Goal: Task Accomplishment & Management: Complete application form

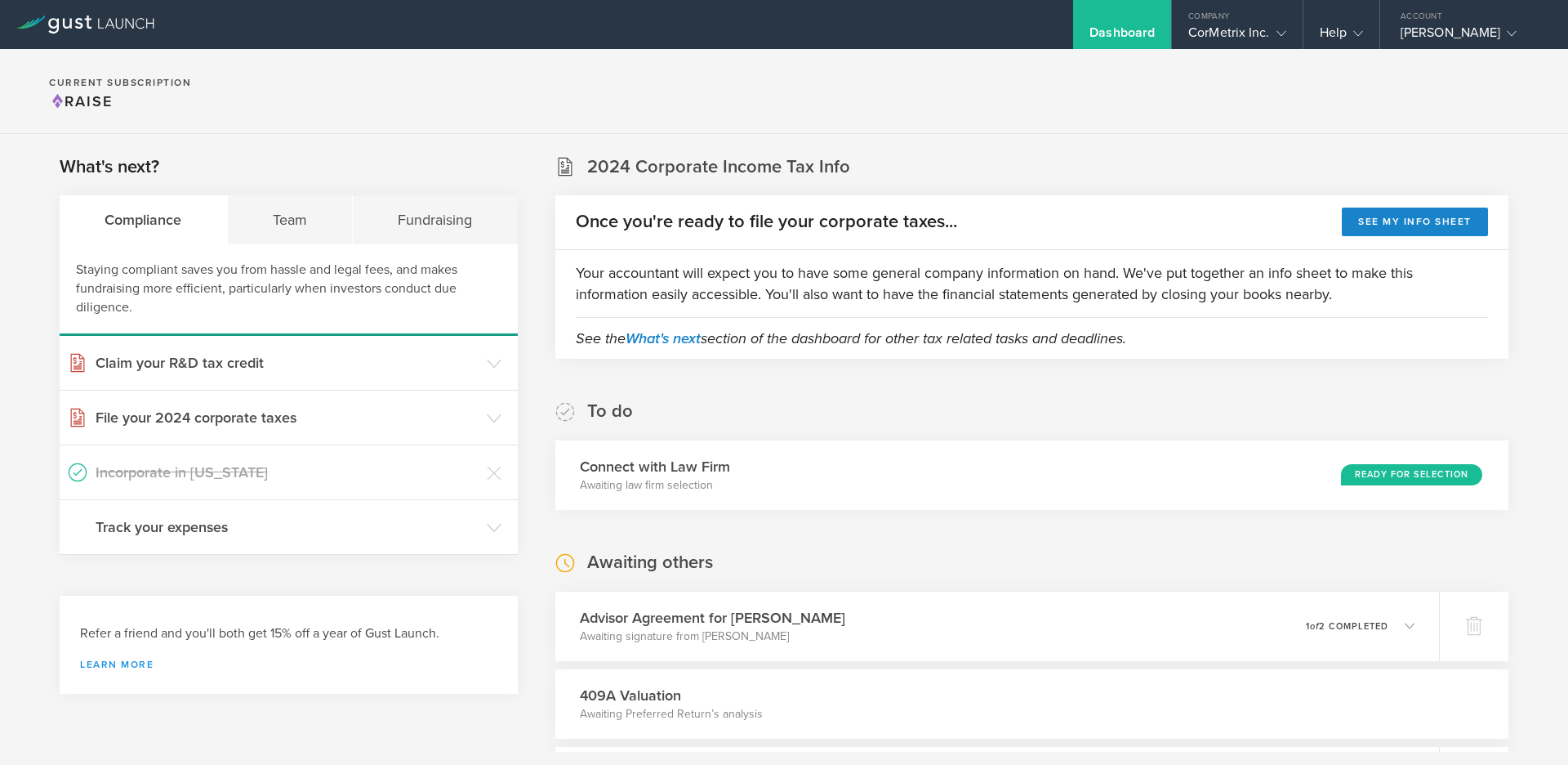
drag, startPoint x: 115, startPoint y: 664, endPoint x: 126, endPoint y: 662, distance: 11.2
click at [115, 665] on link "Learn more" at bounding box center [288, 664] width 417 height 10
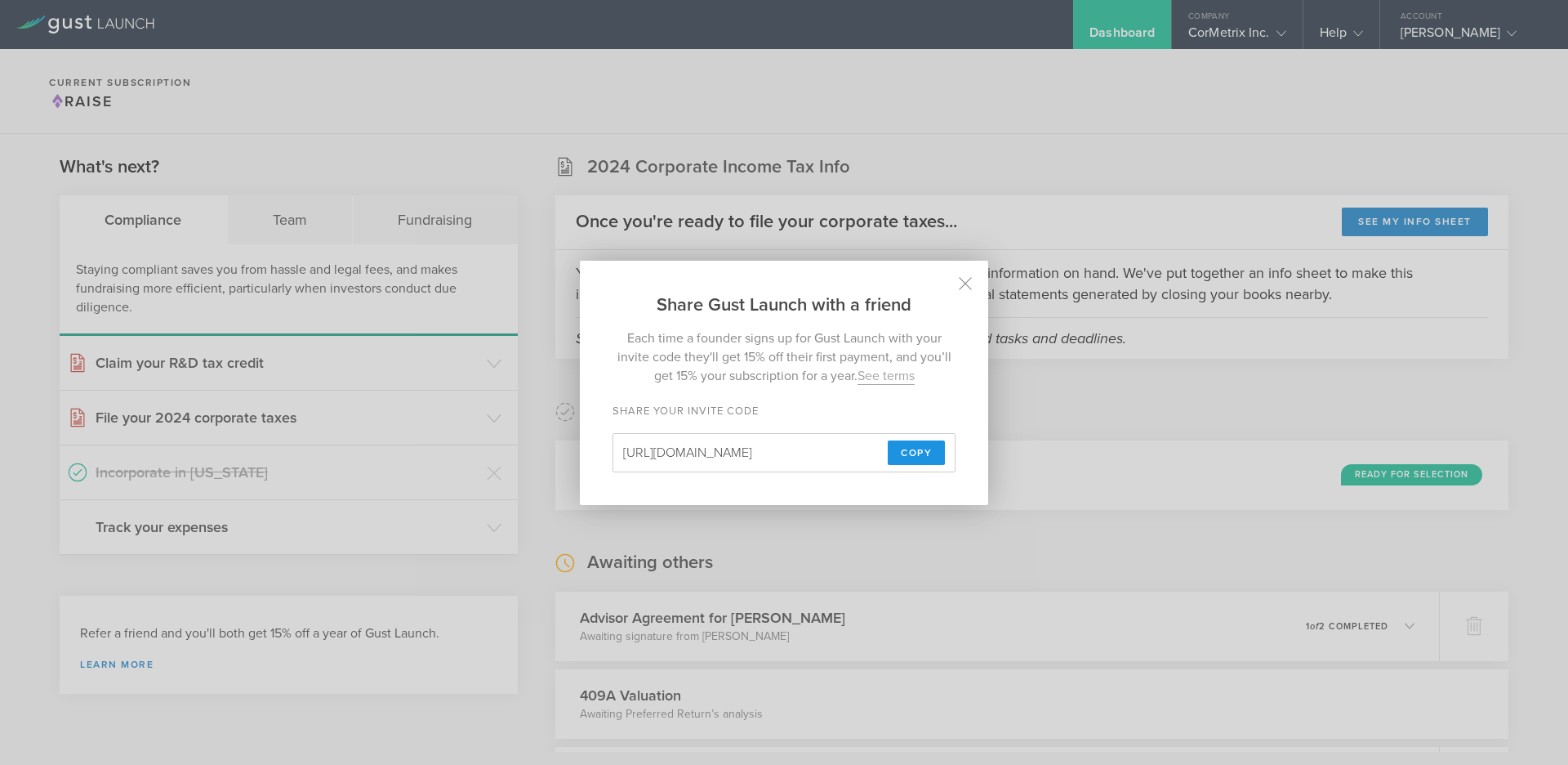
click at [916, 456] on span "Copy" at bounding box center [916, 453] width 31 height 24
click at [962, 284] on icon at bounding box center [965, 283] width 14 height 14
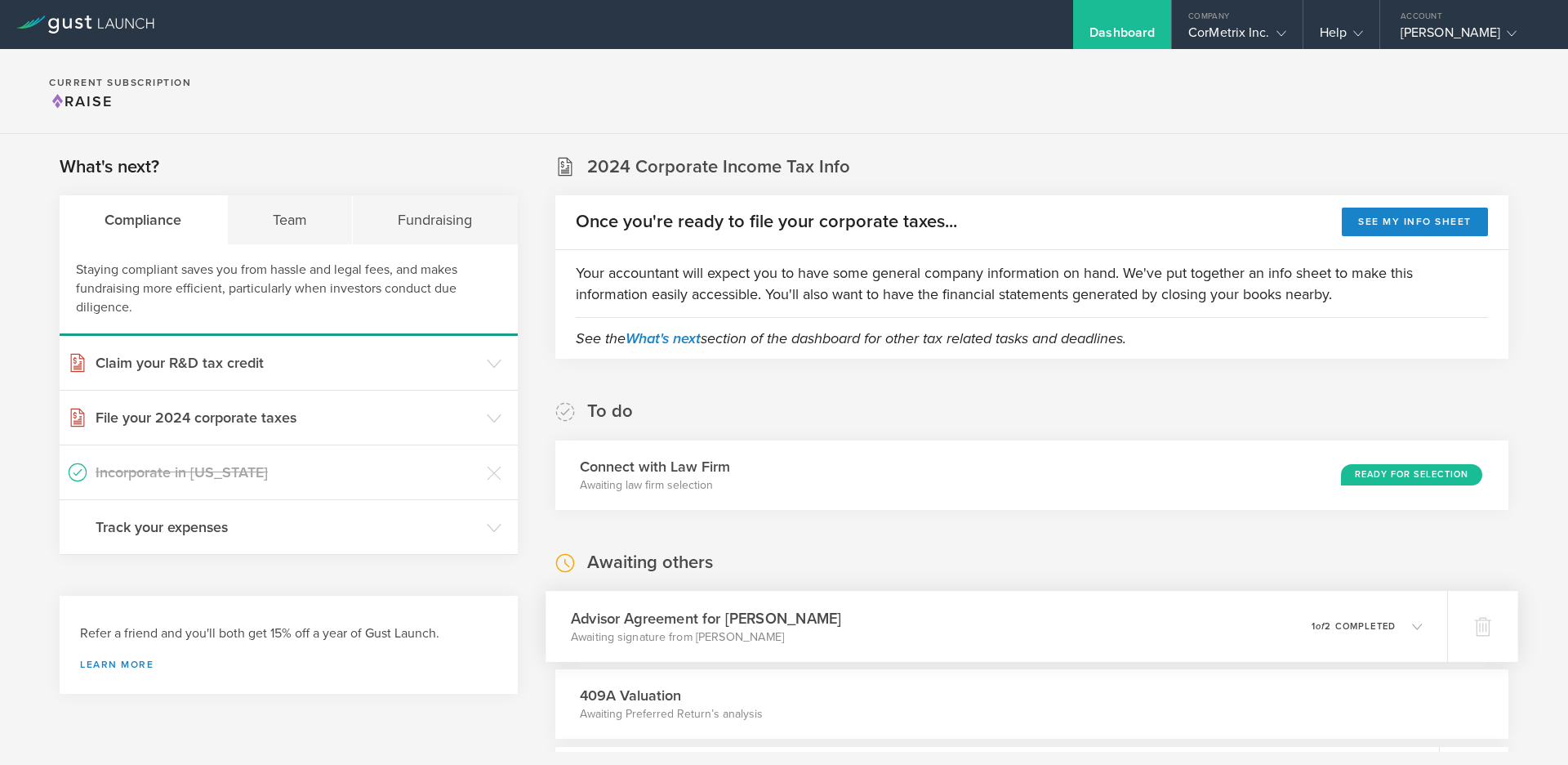
click at [1397, 621] on icon at bounding box center [1409, 626] width 27 height 15
click at [1412, 619] on icon at bounding box center [1417, 623] width 10 height 10
click at [1267, 29] on div "CorMetrix Inc." at bounding box center [1237, 36] width 97 height 24
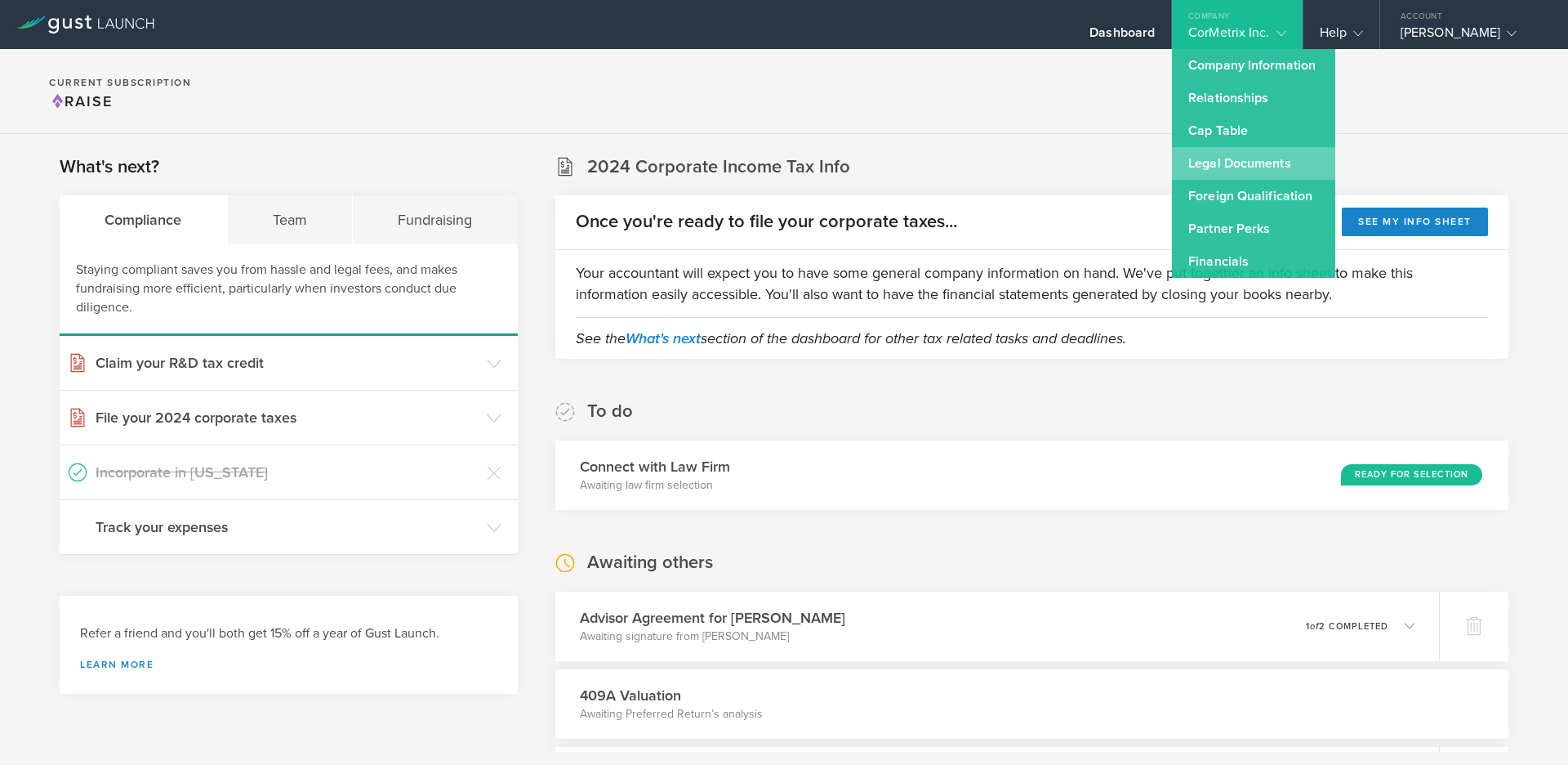
click at [1213, 159] on link "Legal Documents" at bounding box center [1254, 163] width 163 height 32
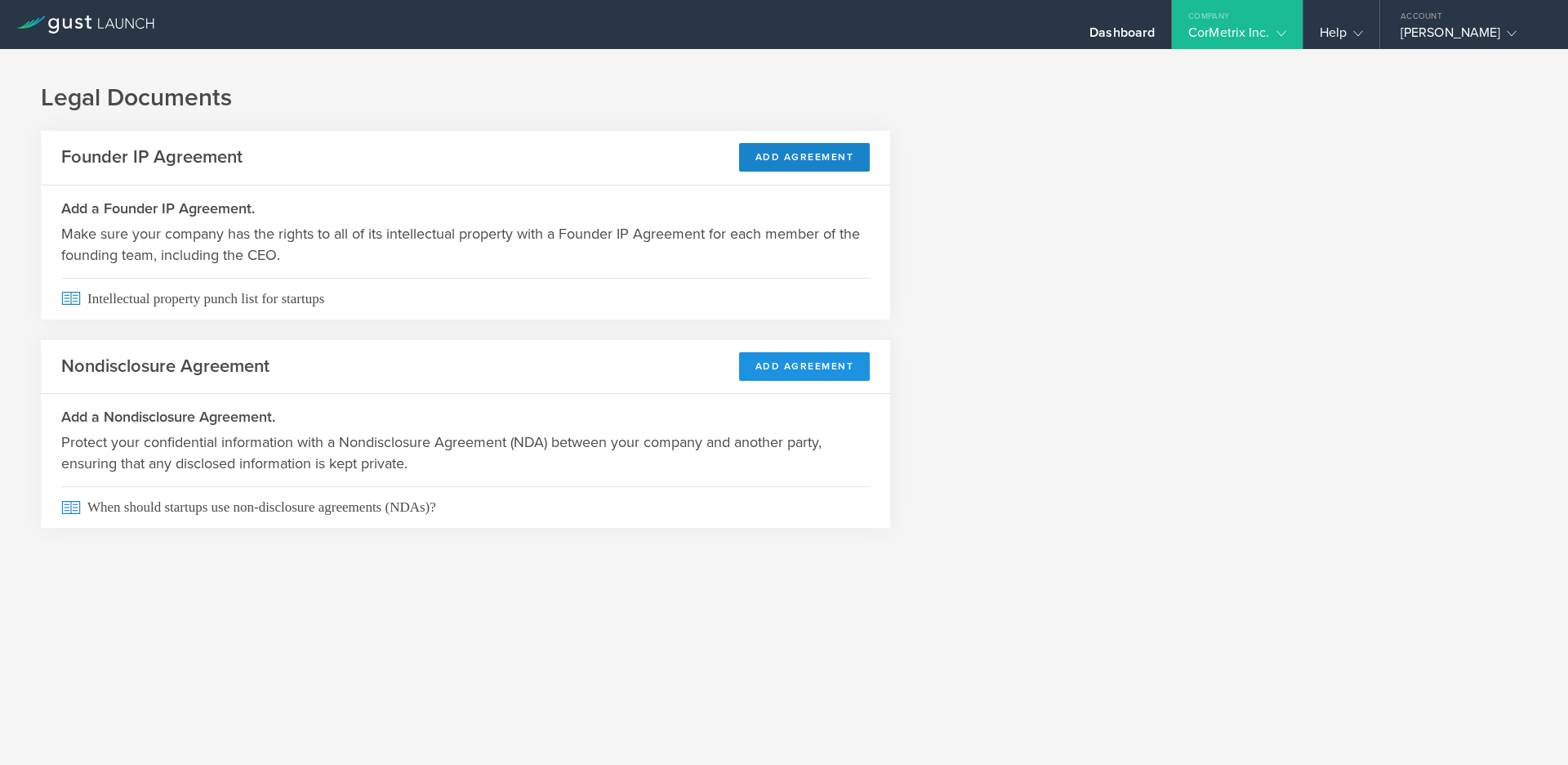
click at [792, 367] on button "Add Agreement" at bounding box center [805, 366] width 132 height 29
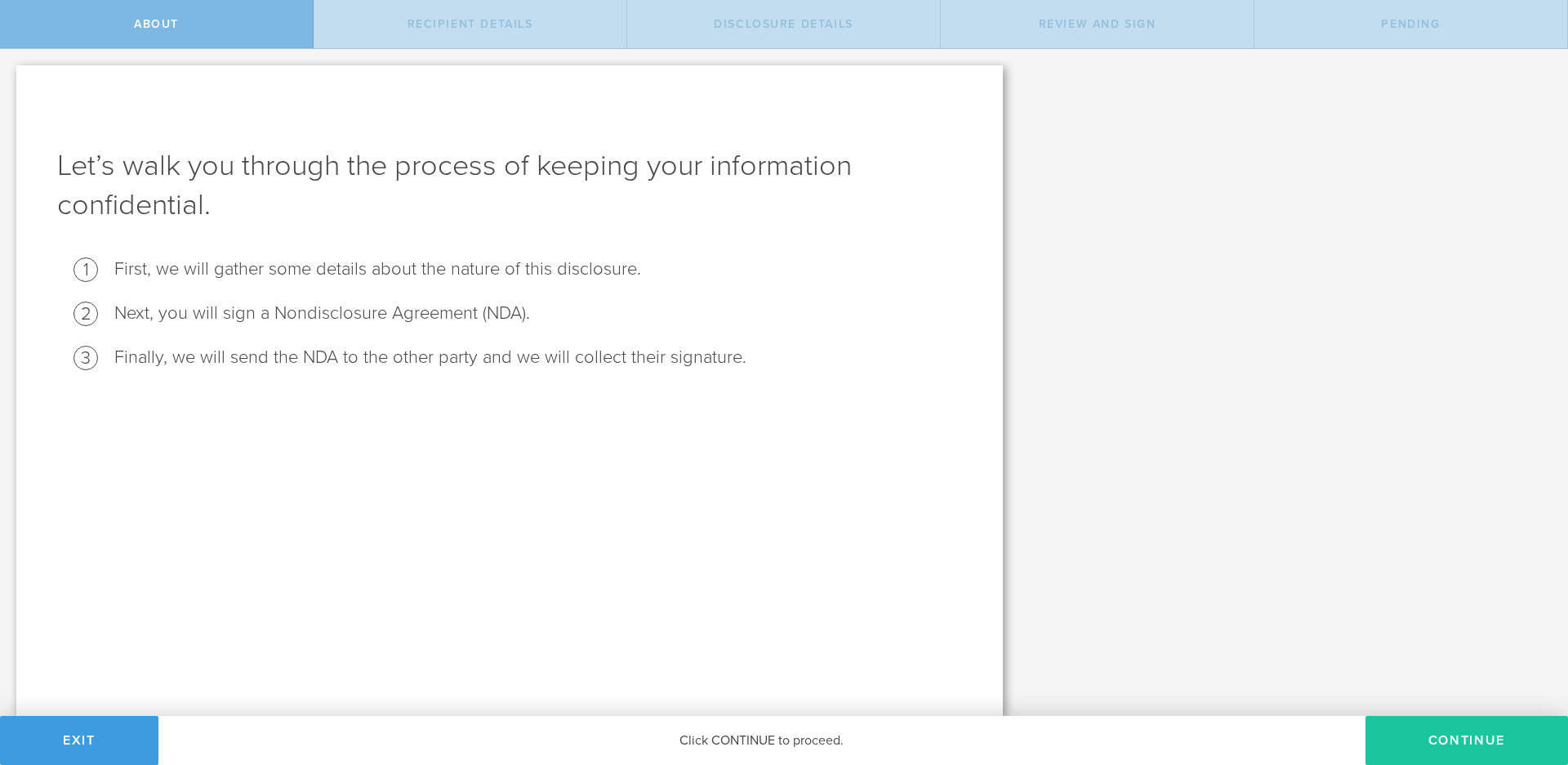
click at [1469, 733] on button "Continue" at bounding box center [1467, 740] width 202 height 49
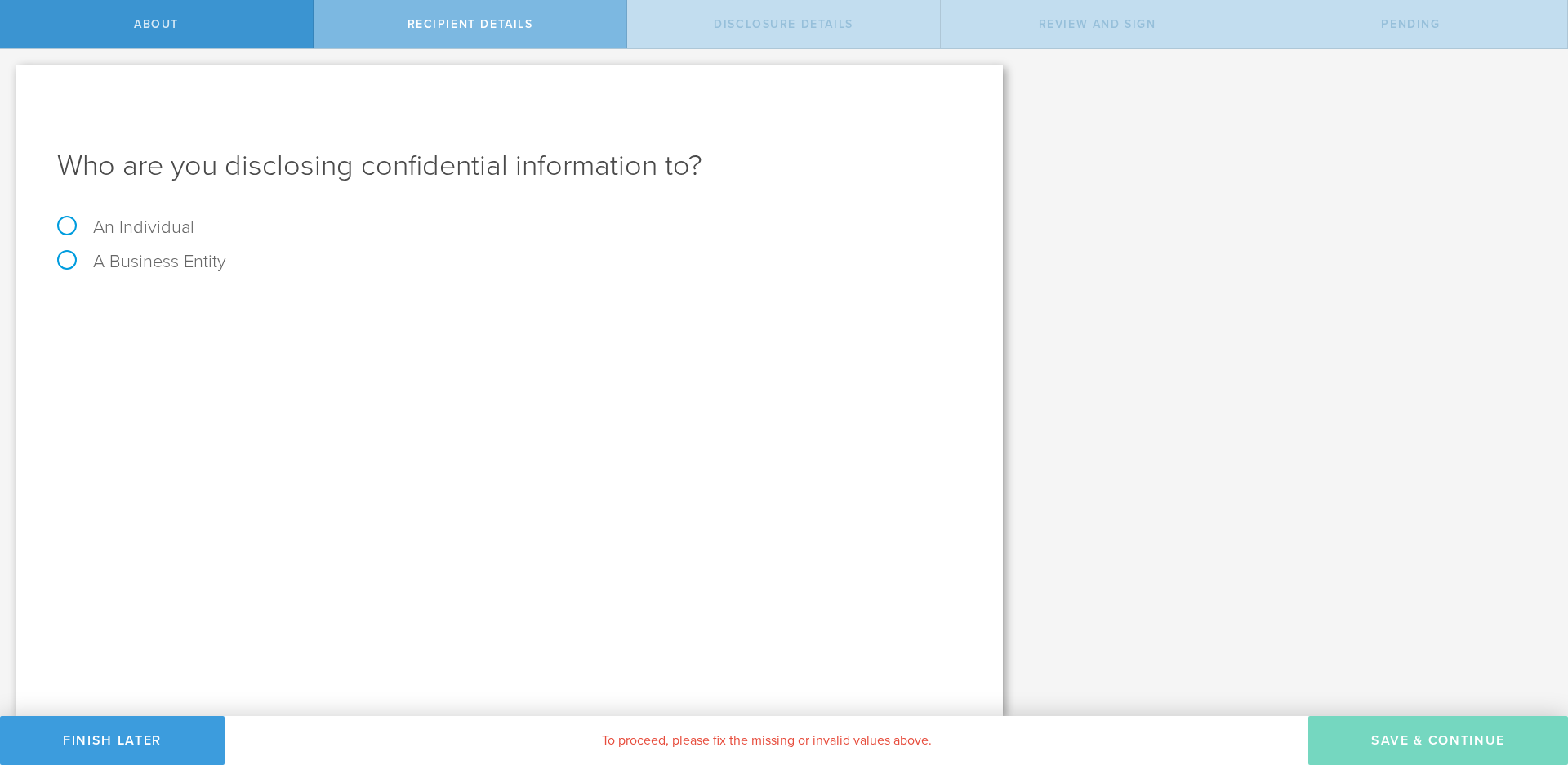
click at [147, 224] on label "An Individual" at bounding box center [126, 226] width 137 height 21
click at [10, 75] on input "An Individual" at bounding box center [5, 62] width 10 height 26
radio input "true"
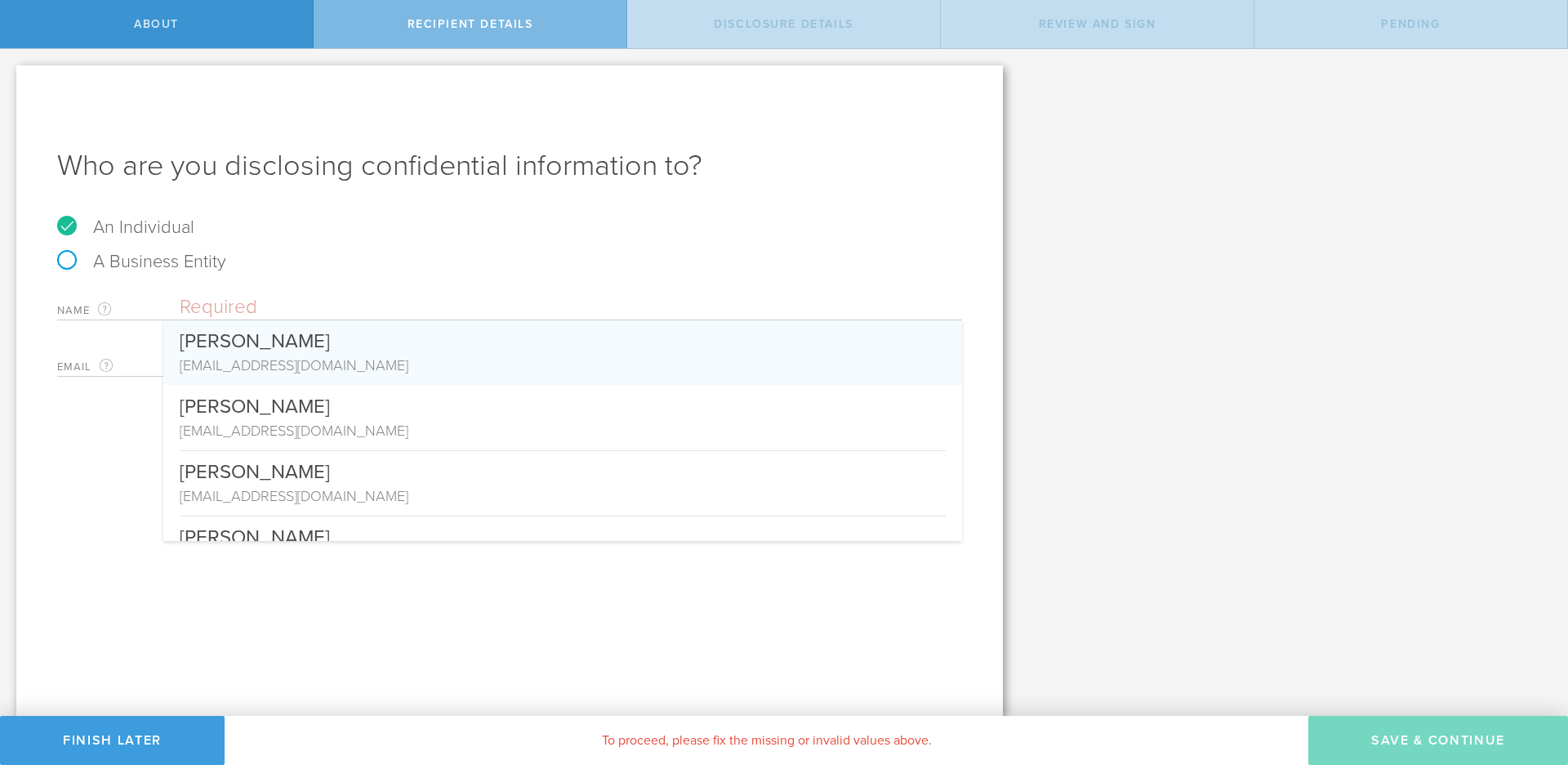
paste input "Aris Sophocles, JR, MD, JD"
type input "Ajay Sharma"
type input "ajasha@gmail.com"
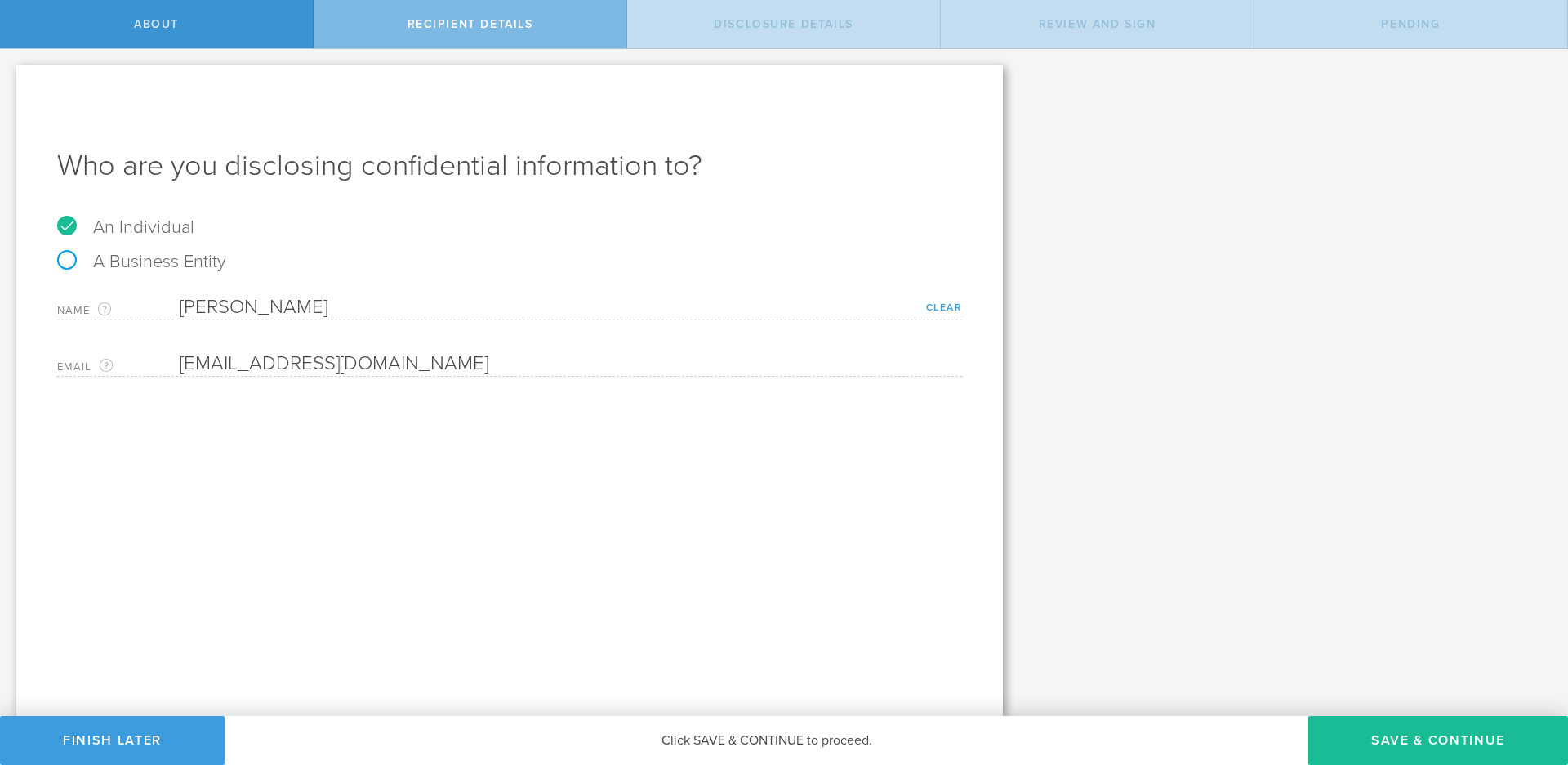
click at [937, 305] on link "Clear" at bounding box center [945, 307] width 37 height 11
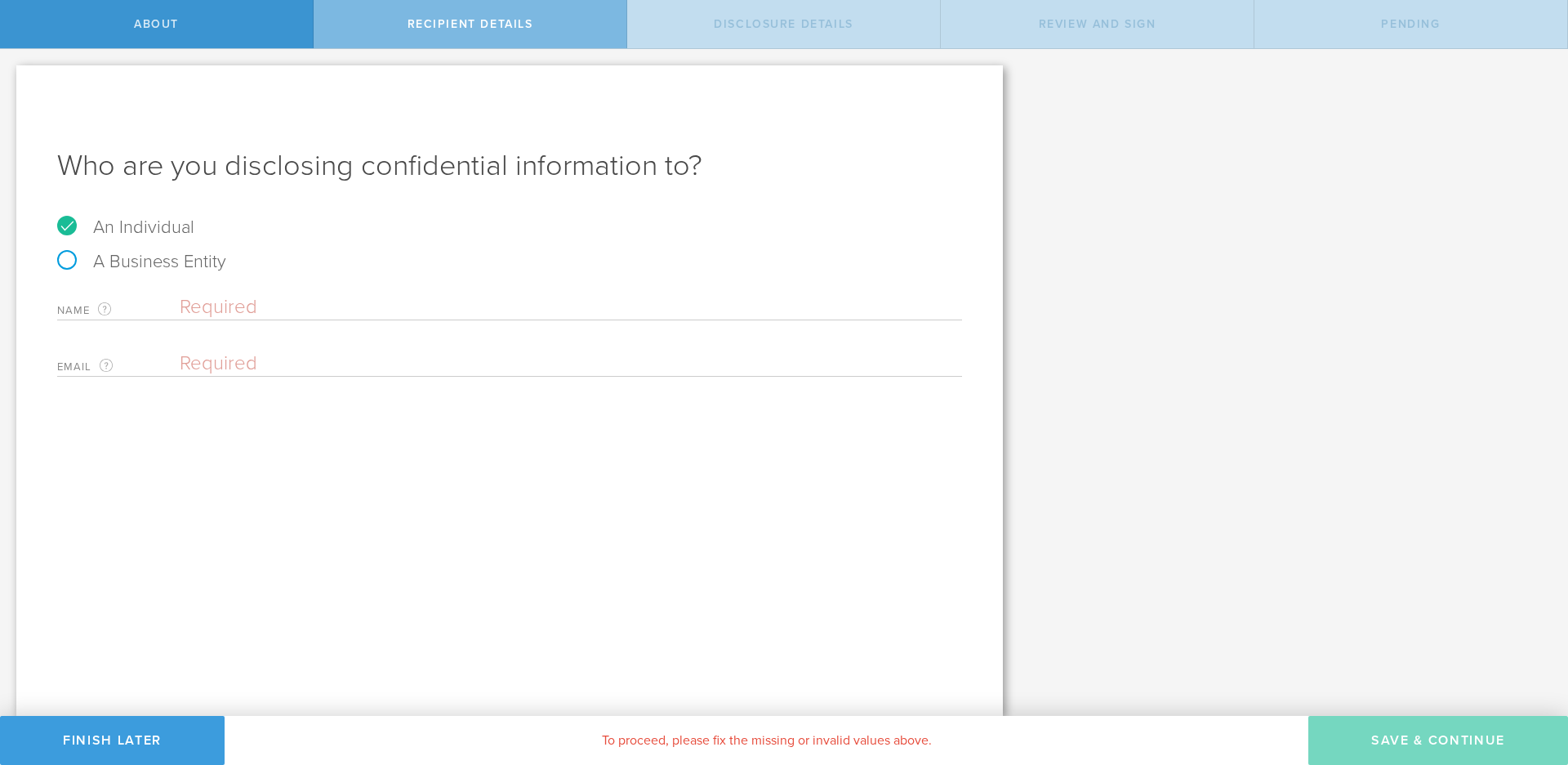
click at [219, 311] on input "text" at bounding box center [571, 307] width 783 height 24
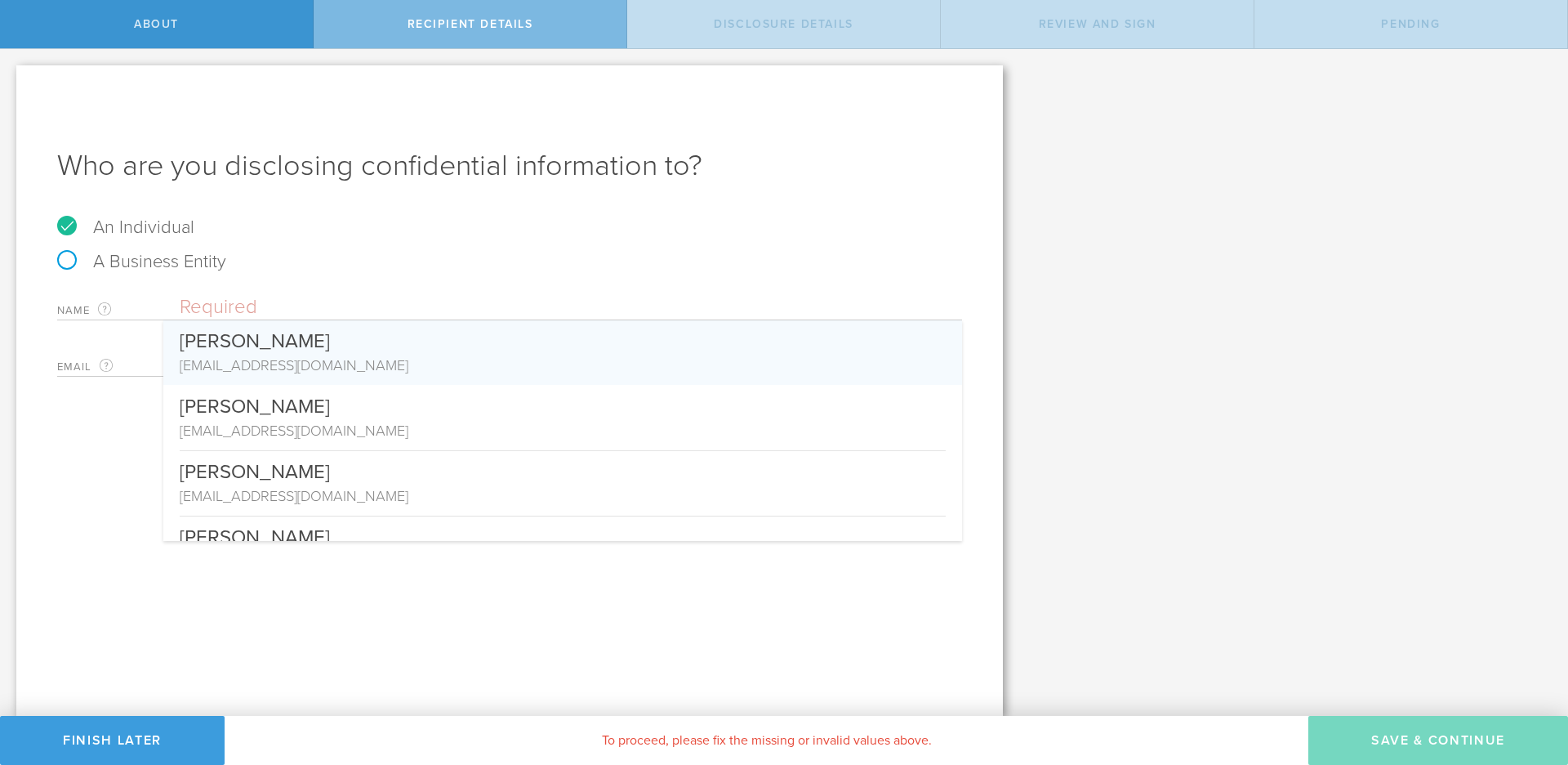
paste input "Aris Sophocles, JR, MD, JD"
type input "Ajay Sharma"
type input "ajasha@gmail.com"
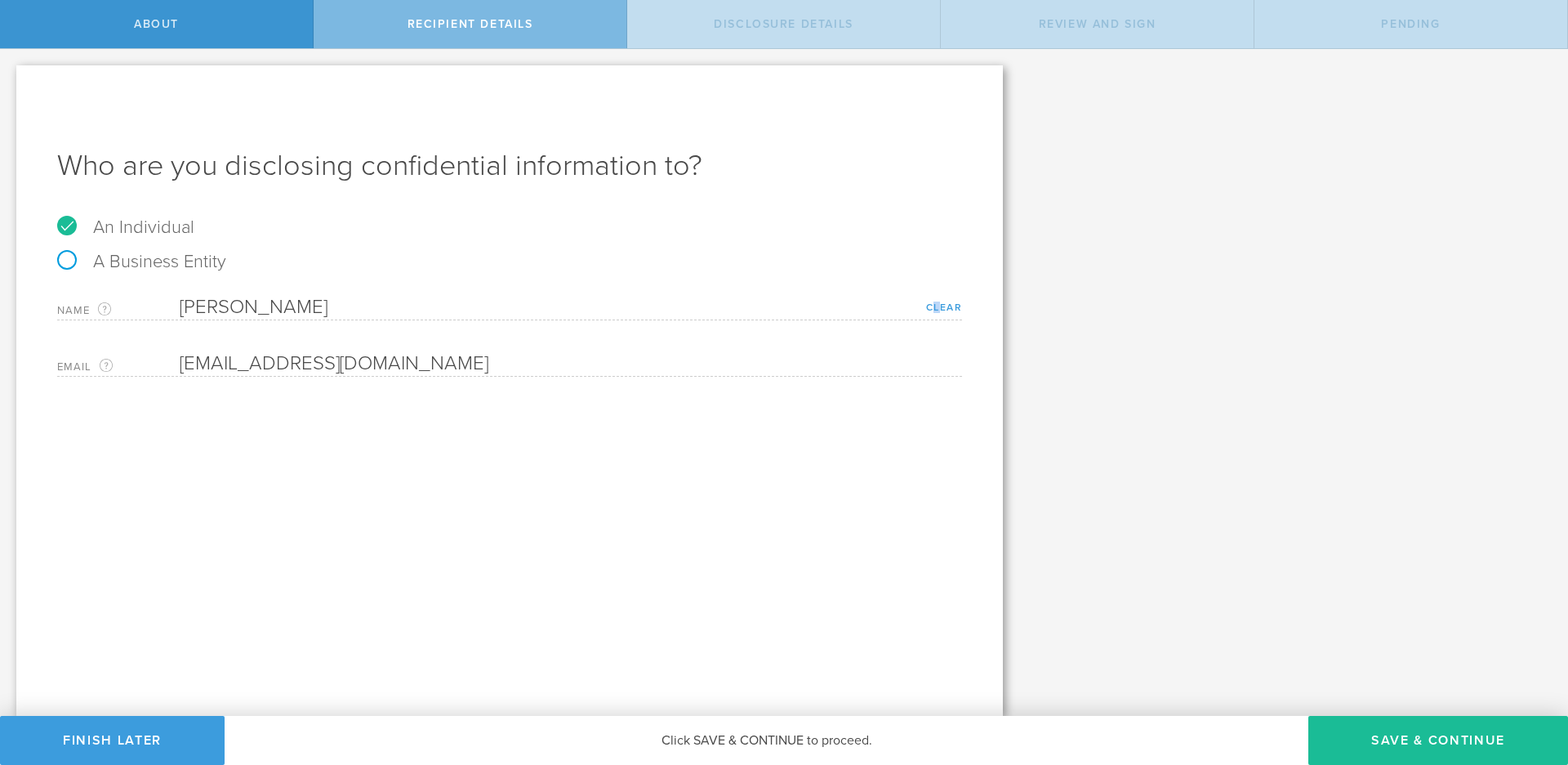
click at [937, 308] on link "Clear" at bounding box center [945, 307] width 37 height 11
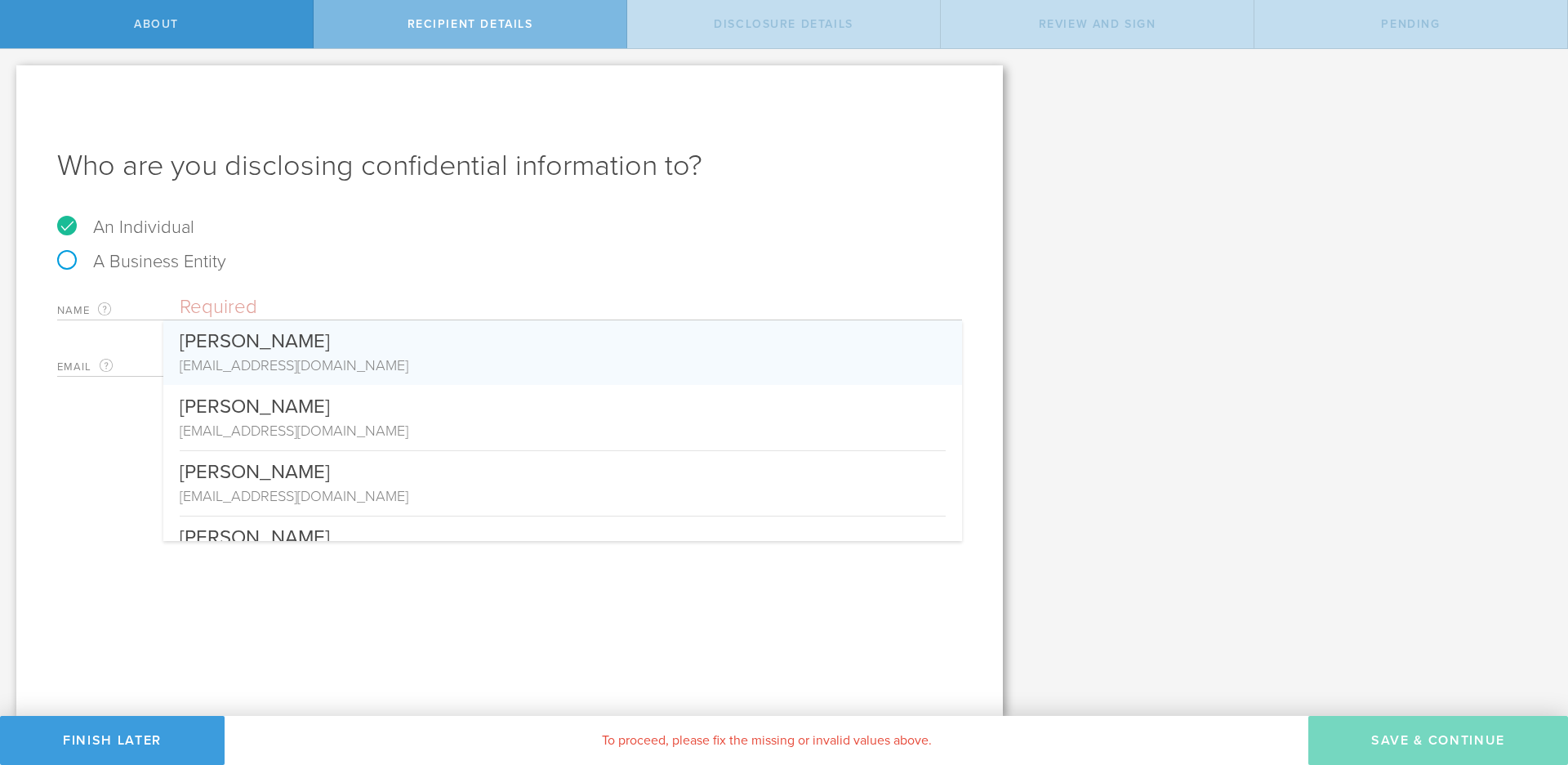
click at [352, 306] on input "text" at bounding box center [571, 307] width 783 height 24
paste input "Aris Sophocles, JR, MD, JD"
type input "Aris Sophocles, JR, MD, JD"
click at [593, 243] on div "An Individual" at bounding box center [510, 235] width 905 height 34
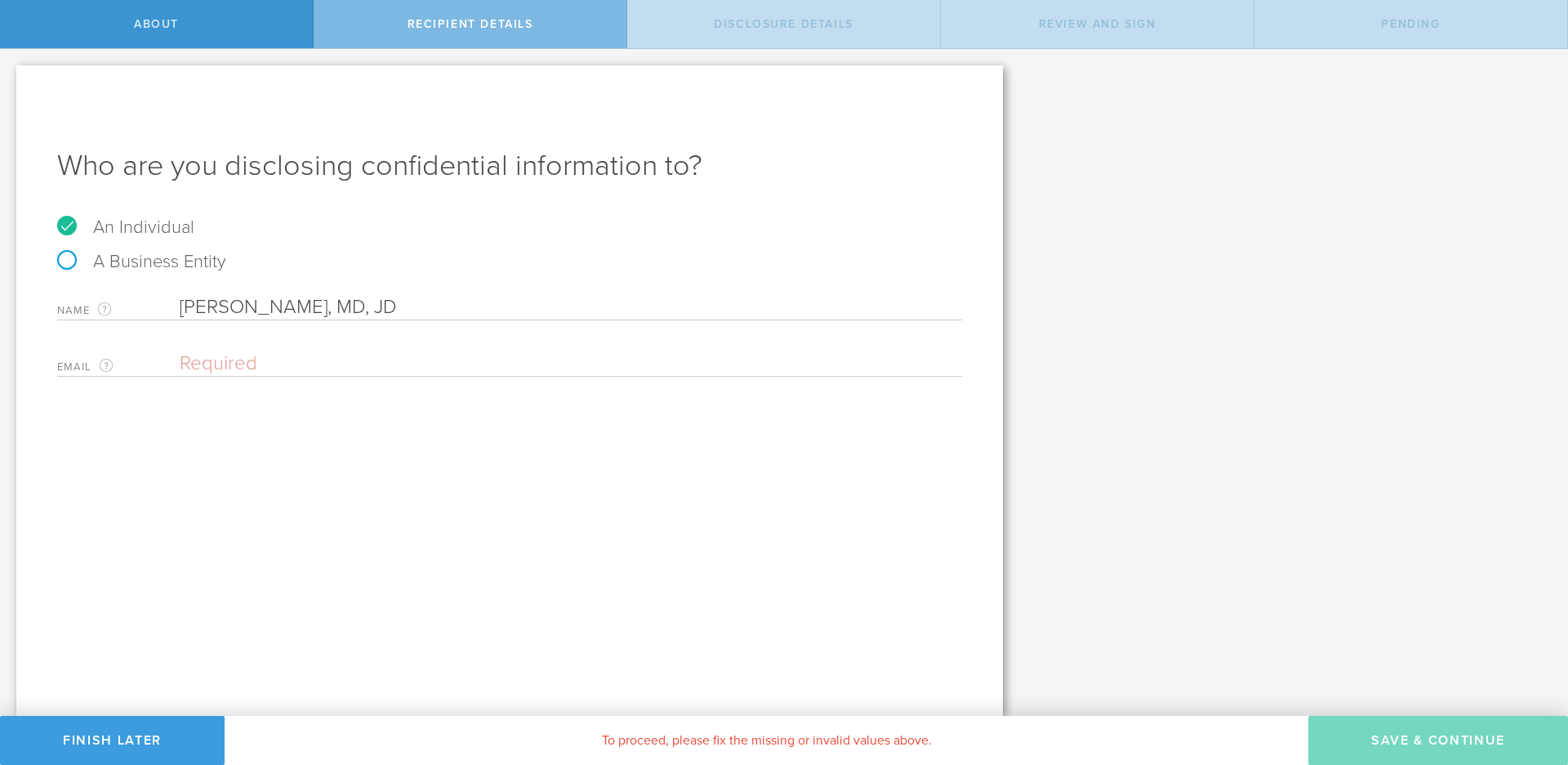
click at [223, 349] on div "Email The email address of the person that you are disclosing confidential info…" at bounding box center [510, 360] width 905 height 33
paste input "ariss81039@aol.com"
type input "ariss81039@aol.com"
click at [840, 504] on div "Who are you disclosing confidential information to? An Individual A Business En…" at bounding box center [510, 389] width 987 height 650
click at [669, 461] on div "Who are you disclosing confidential information to? An Individual A Business En…" at bounding box center [510, 389] width 987 height 650
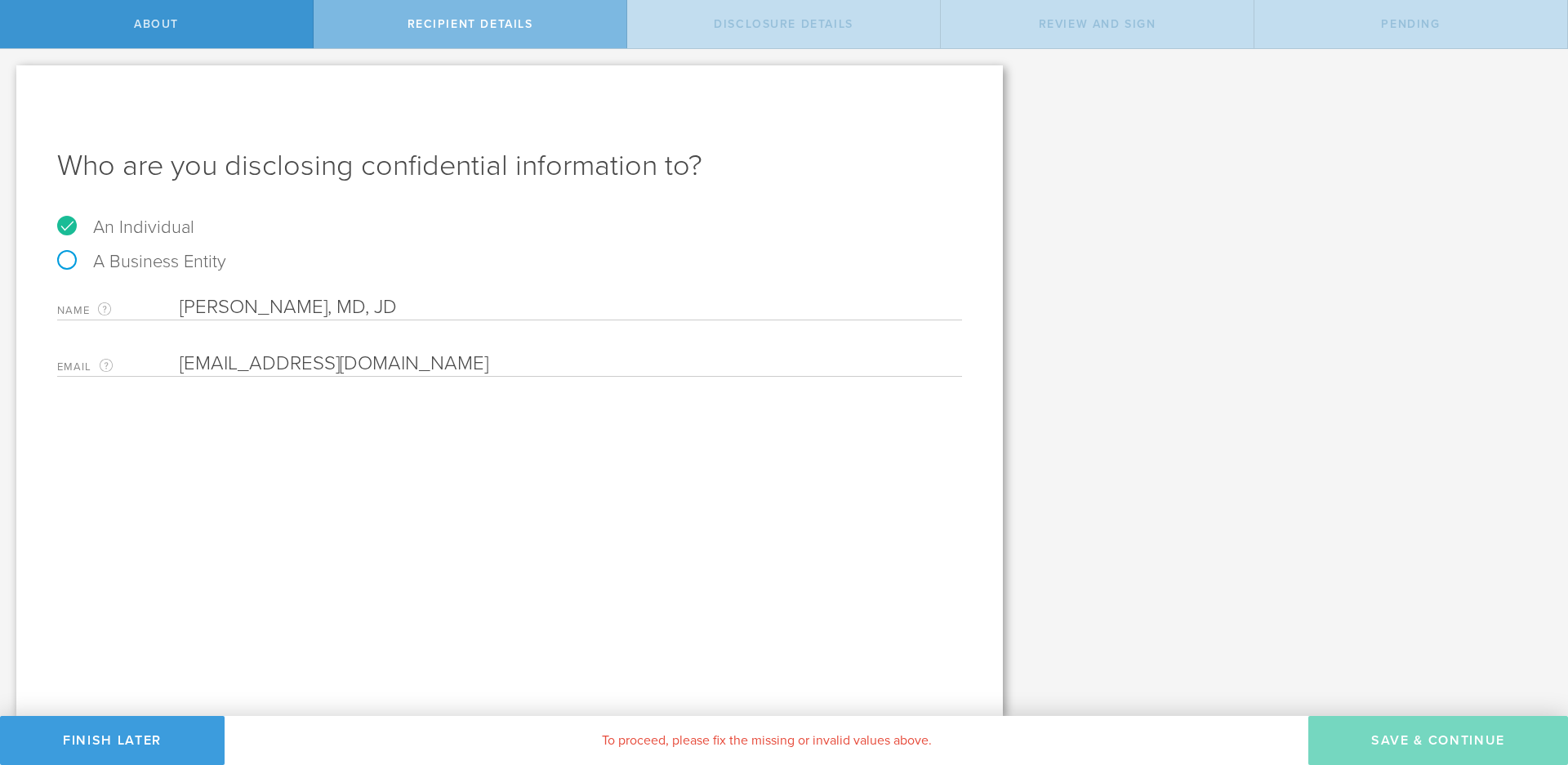
click at [455, 368] on input "ariss81039@aol.com" at bounding box center [567, 363] width 774 height 24
click at [531, 536] on div "Who are you disclosing confidential information to? An Individual A Business En…" at bounding box center [510, 389] width 987 height 650
click at [340, 310] on input "Aris Sophocles, JR, MD, JD" at bounding box center [571, 307] width 783 height 24
click at [374, 306] on input "Aris Sophocles, JR MD, JD" at bounding box center [571, 307] width 783 height 24
click at [312, 309] on input "Aris Sophocles, JR MD JD" at bounding box center [571, 307] width 783 height 24
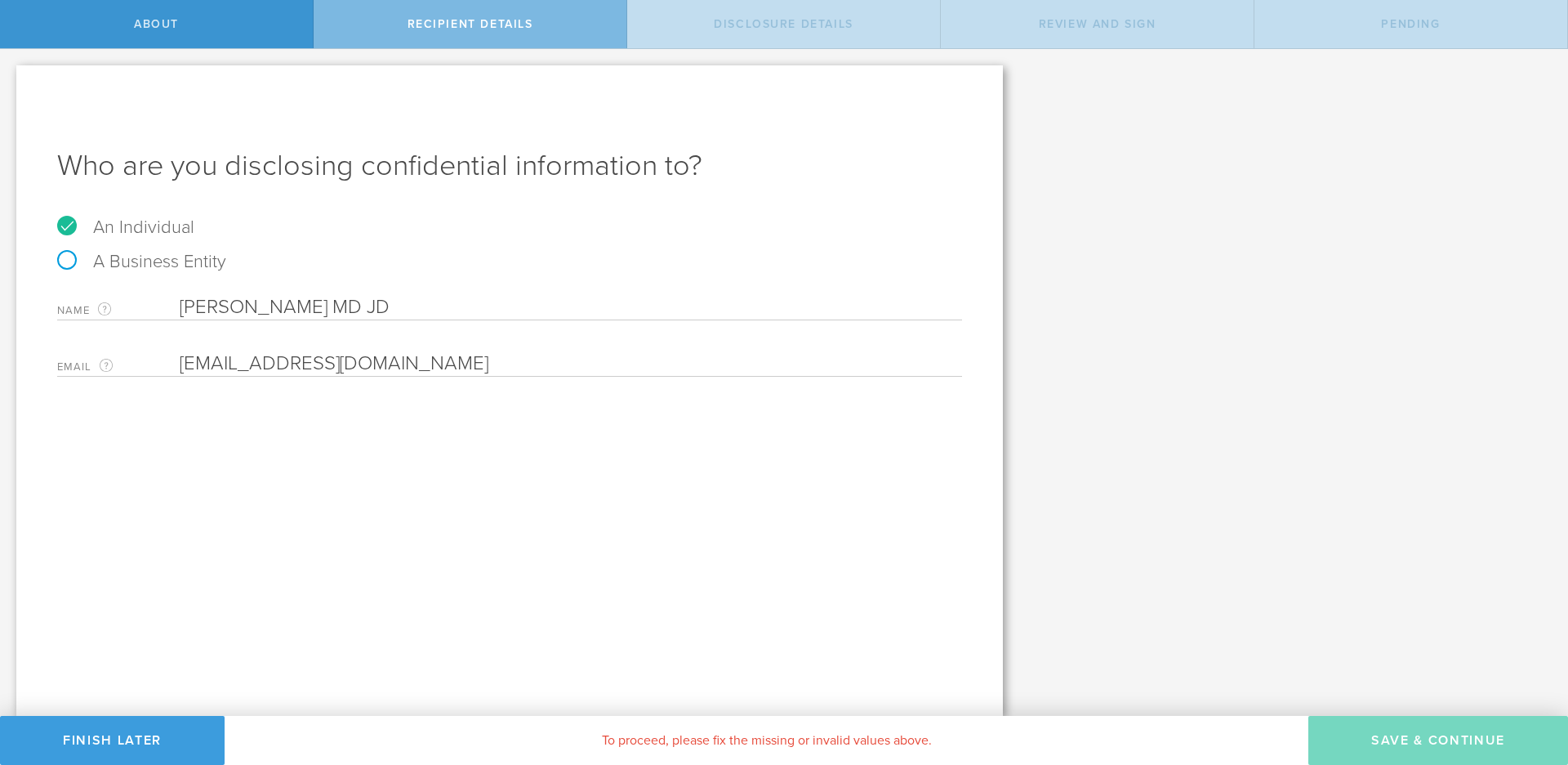
type input "Aris Sophocles JR MD JD"
click at [673, 513] on div "Who are you disclosing confidential information to? An Individual A Business En…" at bounding box center [510, 389] width 987 height 650
click at [283, 369] on input "email" at bounding box center [567, 363] width 774 height 24
paste input "ariss81039@aol.com"
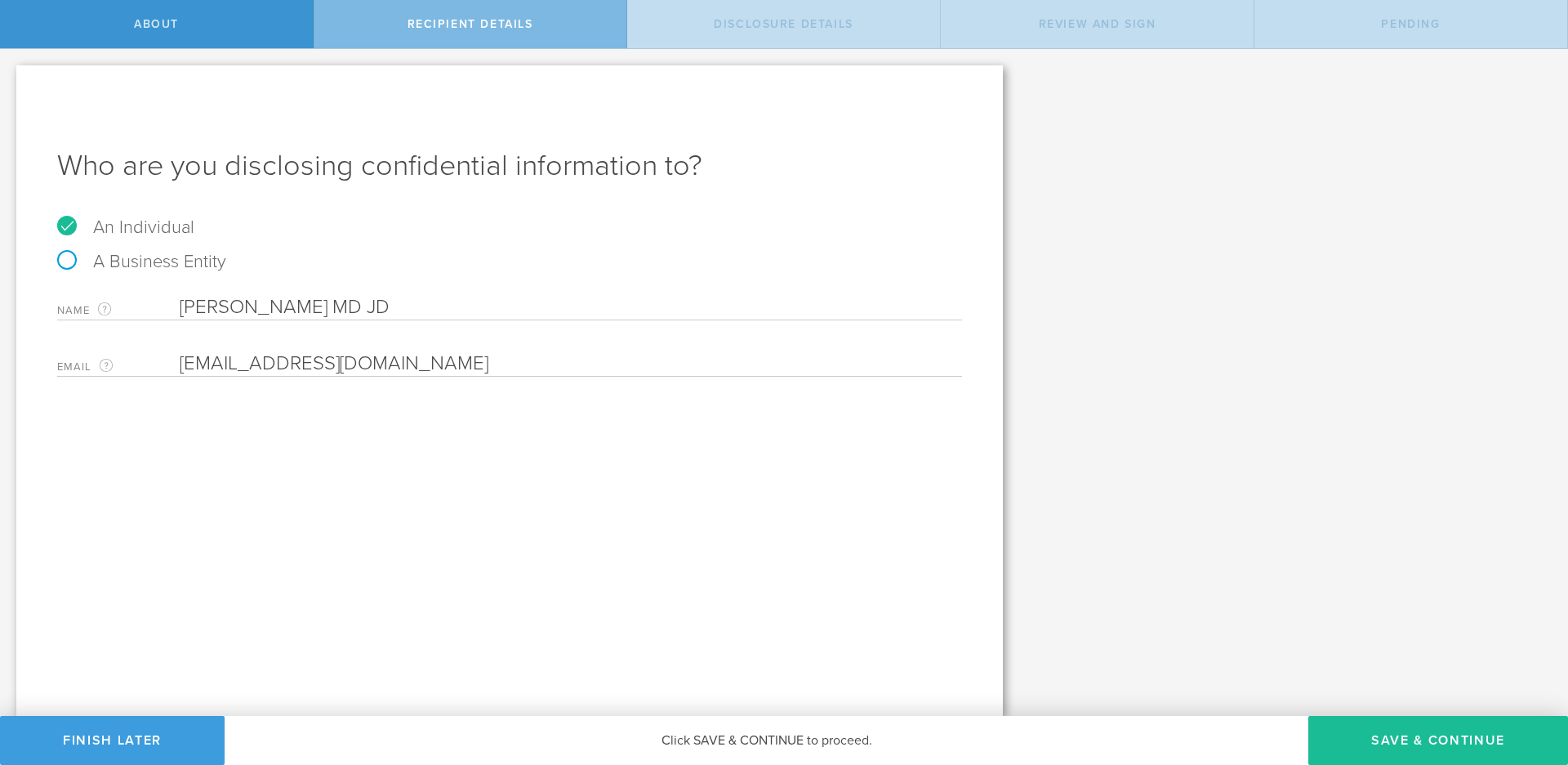
type input "ariss81039@aol.com"
click at [738, 491] on div "Who are you disclosing confidential information to? An Individual A Business En…" at bounding box center [510, 389] width 987 height 650
click at [1458, 743] on button "Save & Continue" at bounding box center [1438, 740] width 260 height 49
select select "string:5 years"
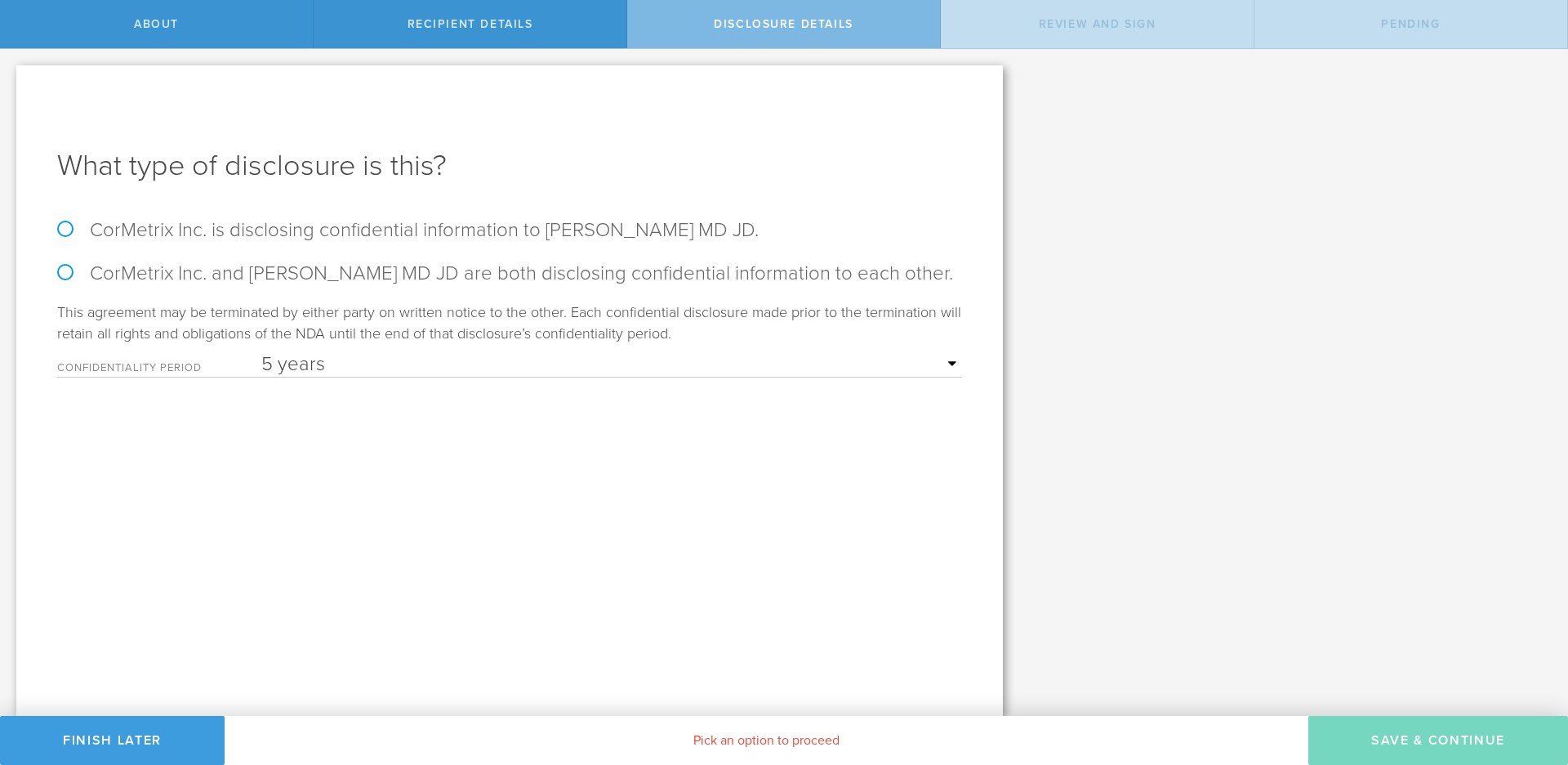
click at [169, 225] on label "CorMetrix Inc. is disclosing confidential information to Aris Sophocles JR MD J…" at bounding box center [510, 230] width 905 height 24
click at [10, 83] on input "CorMetrix Inc. is disclosing confidential information to Aris Sophocles JR MD J…" at bounding box center [5, 66] width 10 height 34
radio input "true"
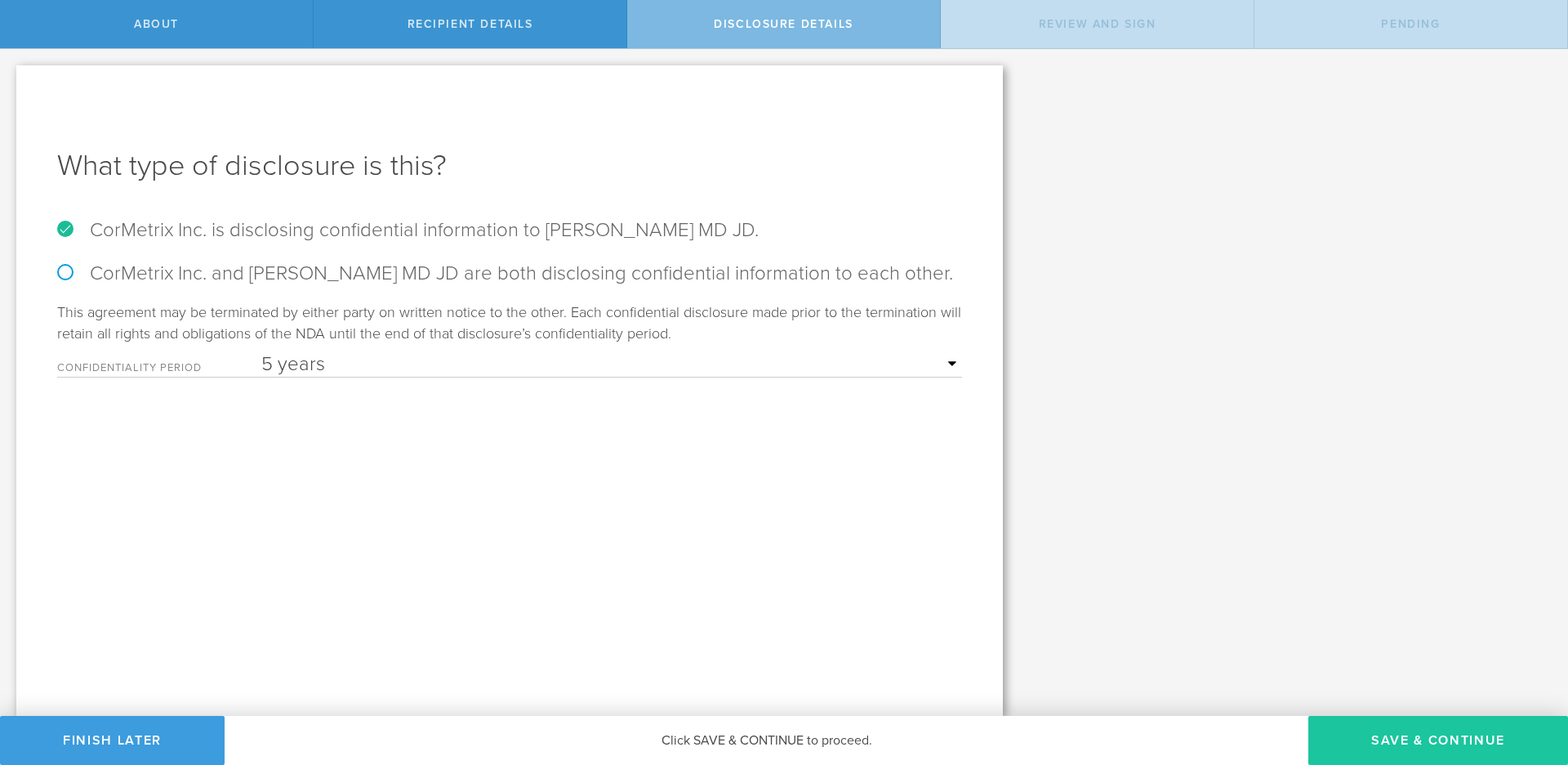
click at [1458, 743] on button "Save & Continue" at bounding box center [1438, 740] width 260 height 49
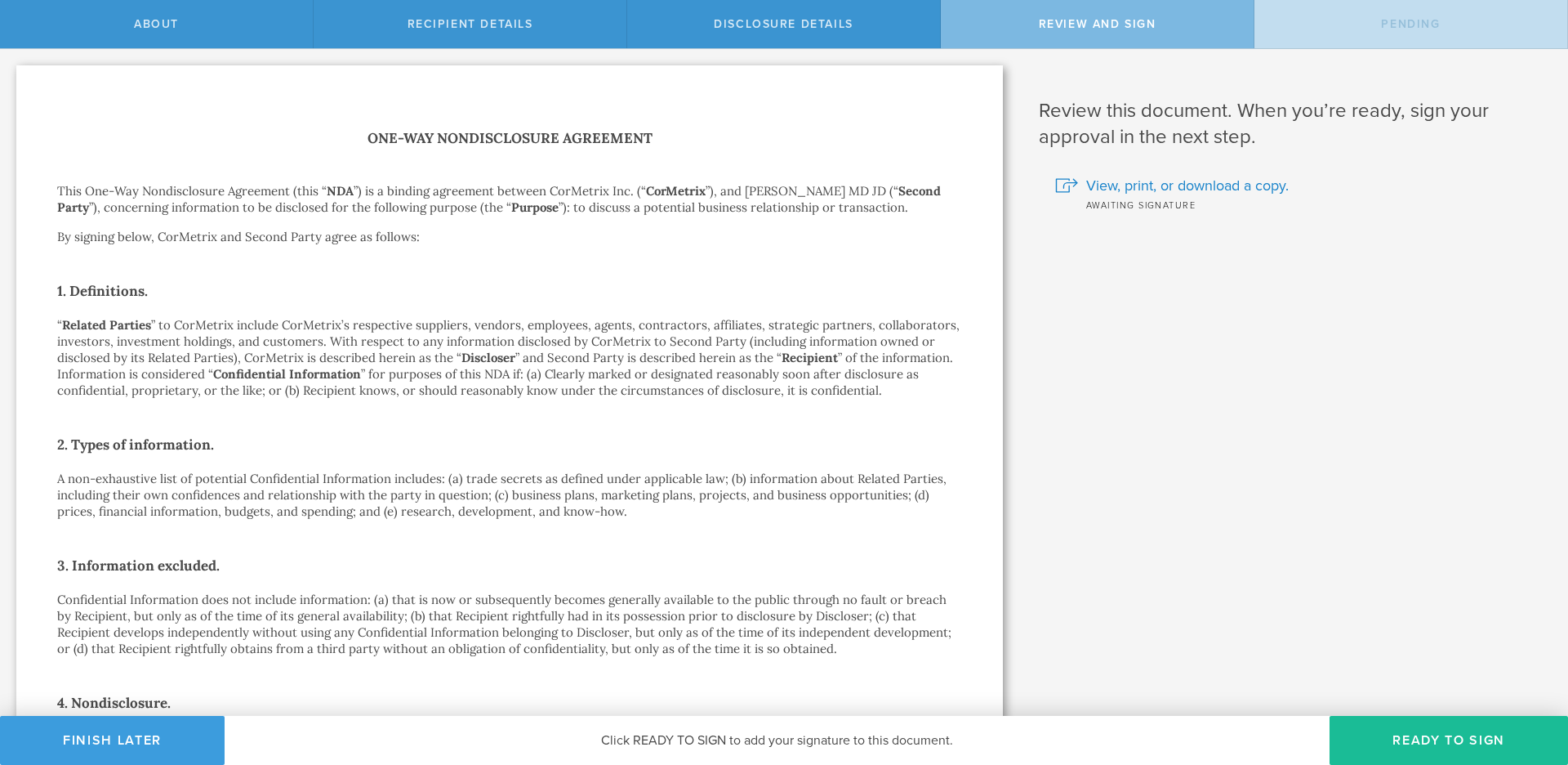
scroll to position [950, 0]
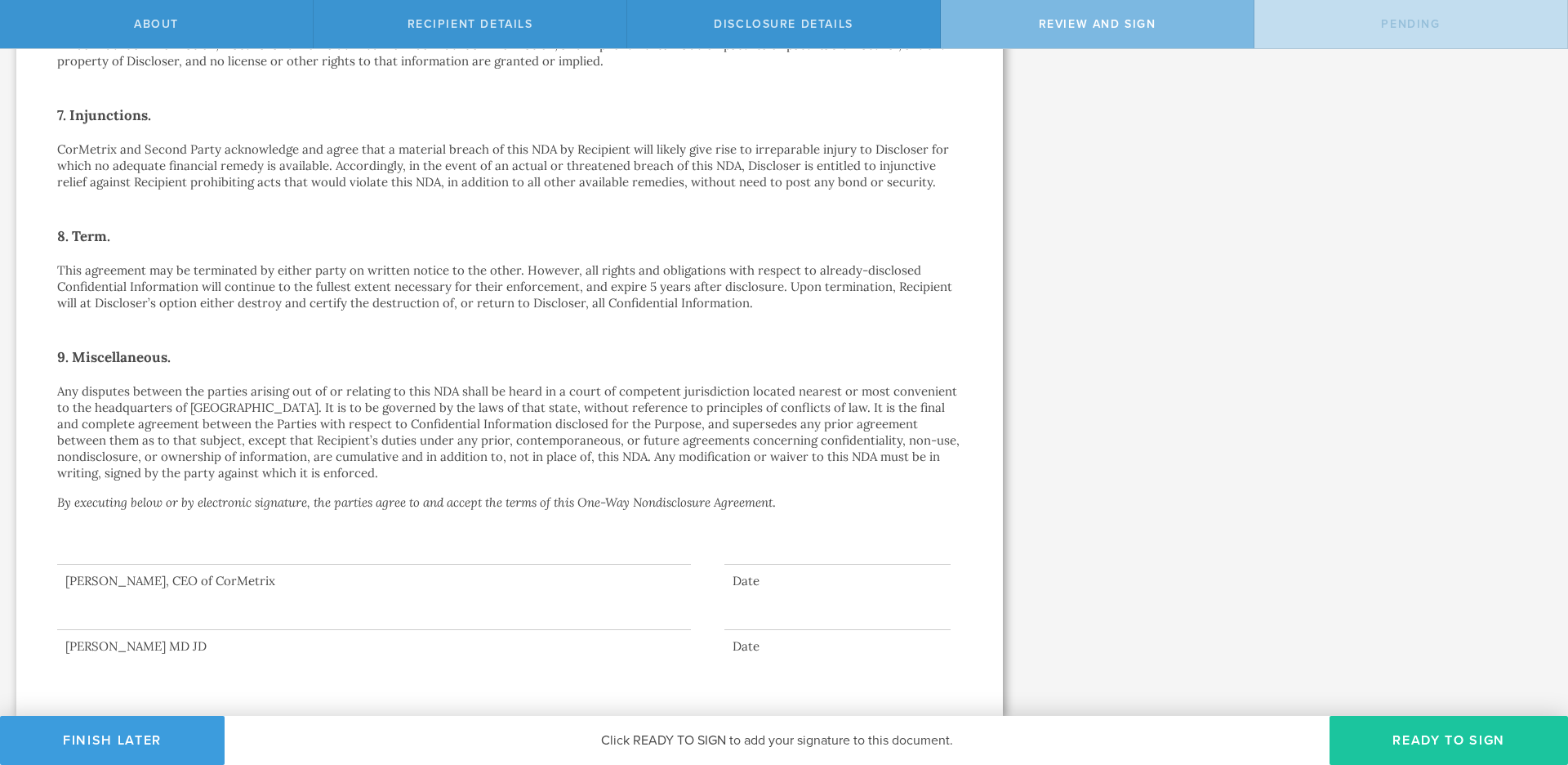
click at [1438, 741] on button "Ready to Sign" at bounding box center [1448, 740] width 238 height 49
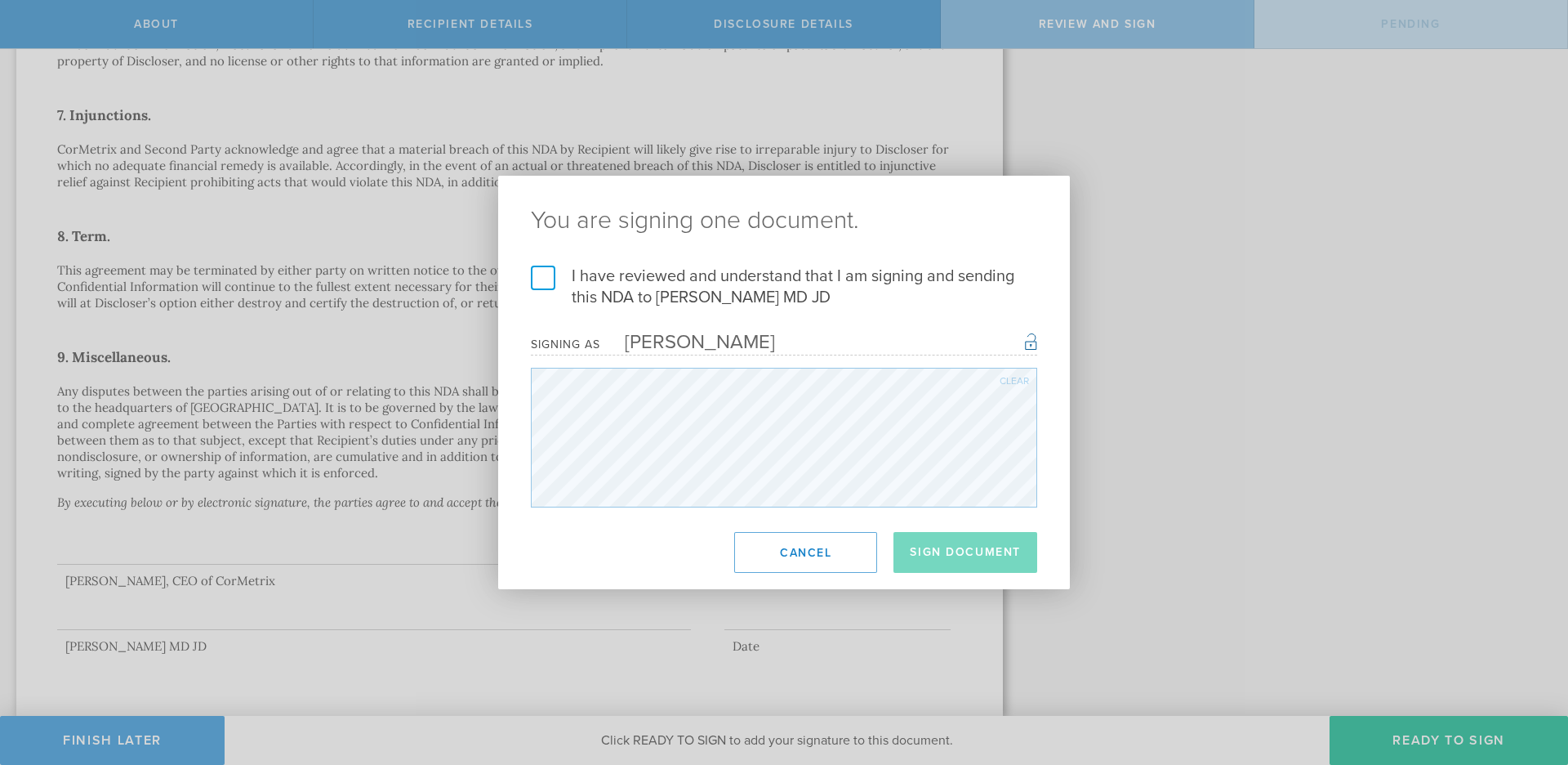
click at [547, 279] on label "I have reviewed and understand that I am signing and sending this NDA to Aris S…" at bounding box center [784, 287] width 506 height 43
click at [0, 0] on input "I have reviewed and understand that I am signing and sending this NDA to Aris S…" at bounding box center [0, 0] width 0 height 0
click at [935, 548] on button "Sign Document" at bounding box center [965, 552] width 144 height 41
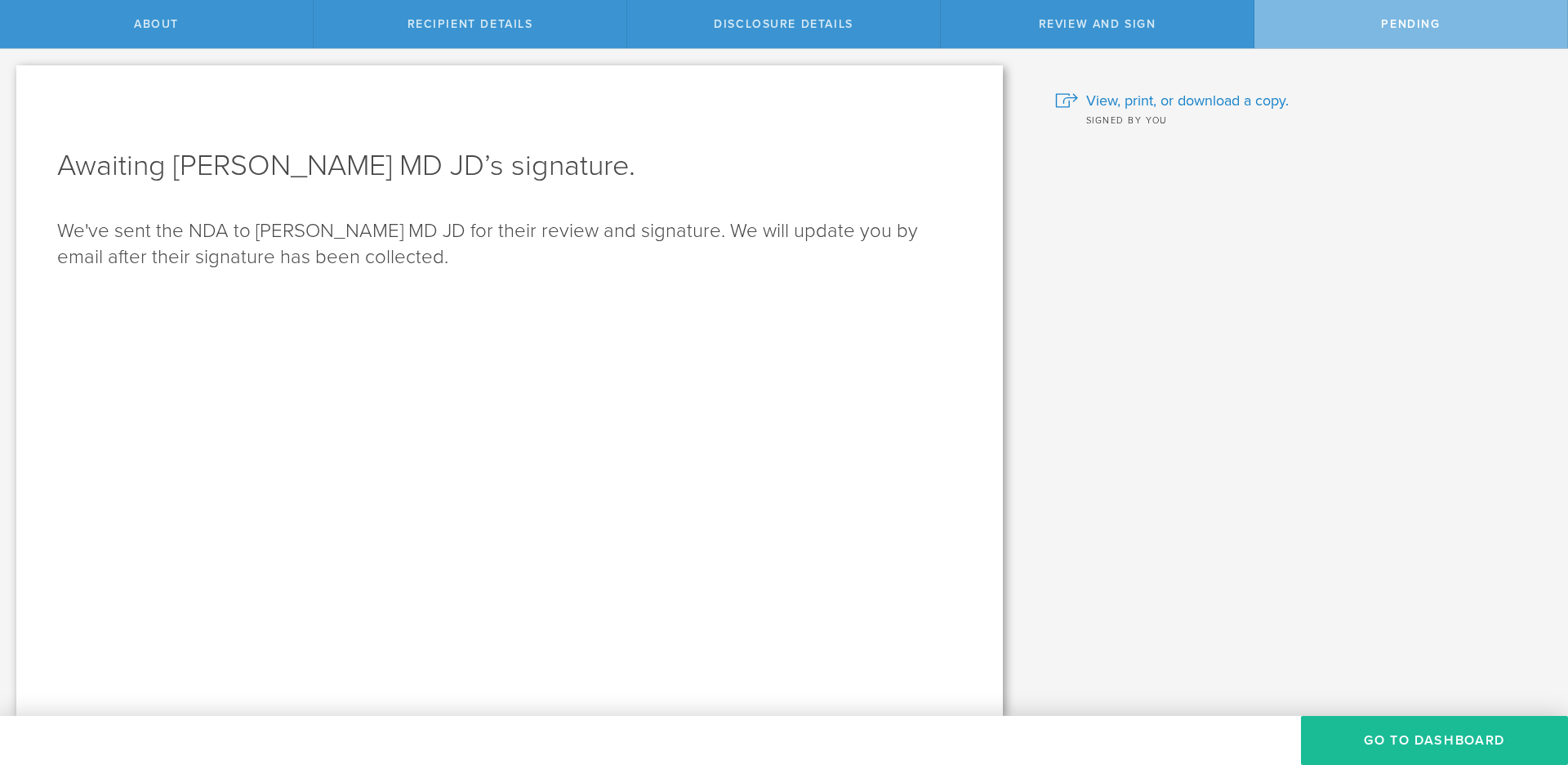
scroll to position [0, 0]
